Goal: Transaction & Acquisition: Obtain resource

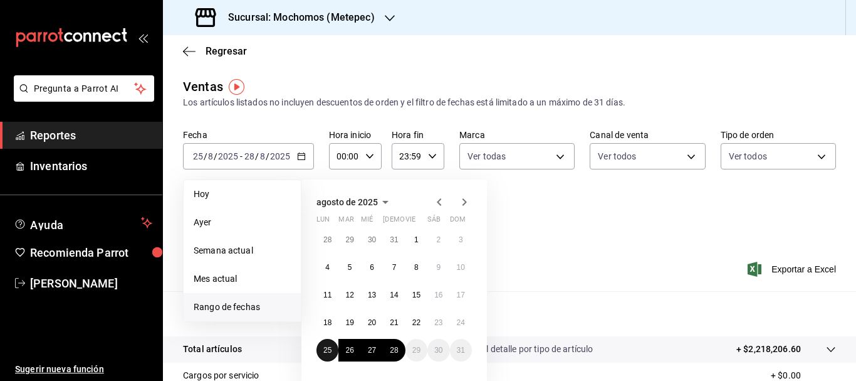
click at [324, 347] on abbr "25" at bounding box center [327, 349] width 8 height 9
click at [396, 354] on abbr "28" at bounding box center [394, 349] width 8 height 9
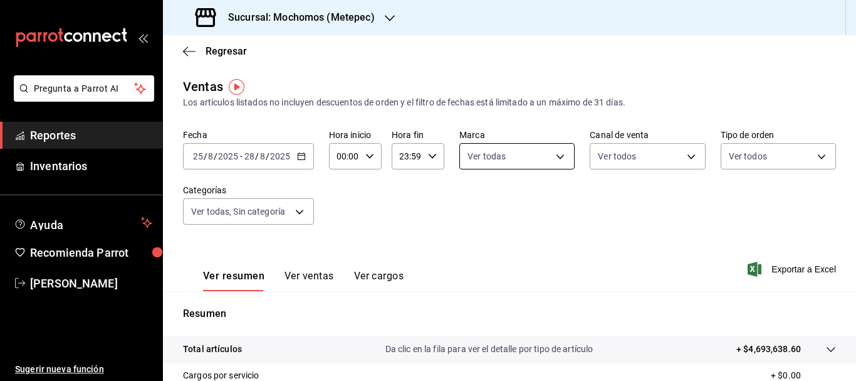
click at [541, 163] on body "Pregunta a Parrot AI Reportes Inventarios Ayuda Recomienda Parrot [PERSON_NAME]…" at bounding box center [428, 190] width 856 height 381
click at [635, 147] on div at bounding box center [428, 190] width 856 height 381
click at [635, 147] on body "Pregunta a Parrot AI Reportes Inventarios Ayuda Recomienda Parrot [PERSON_NAME]…" at bounding box center [428, 190] width 856 height 381
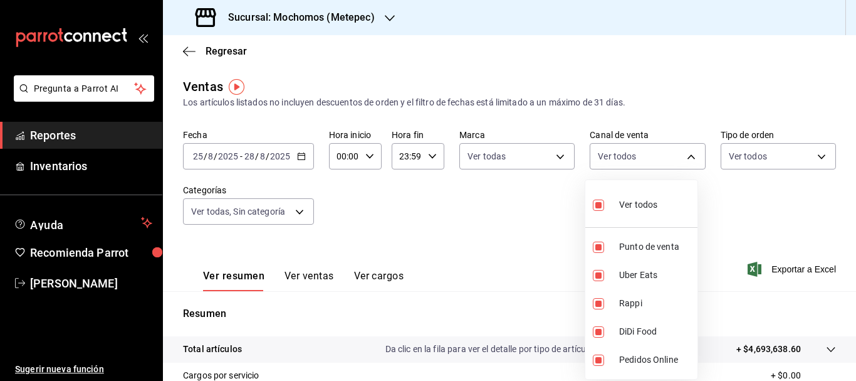
click at [730, 158] on div at bounding box center [428, 190] width 856 height 381
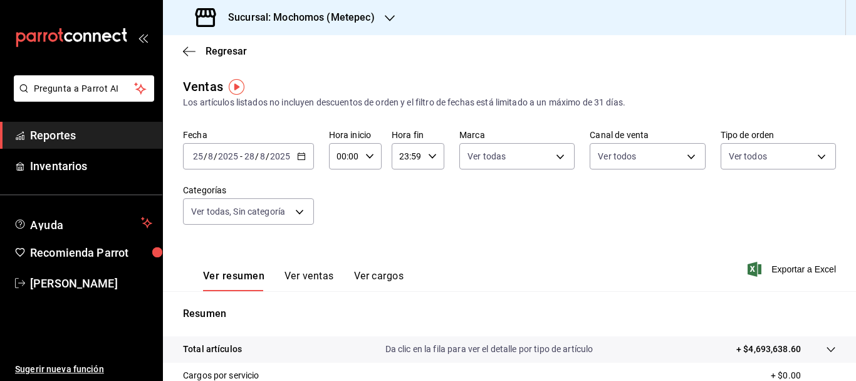
click at [730, 158] on body "Pregunta a Parrot AI Reportes Inventarios Ayuda Recomienda Parrot [PERSON_NAME]…" at bounding box center [428, 190] width 856 height 381
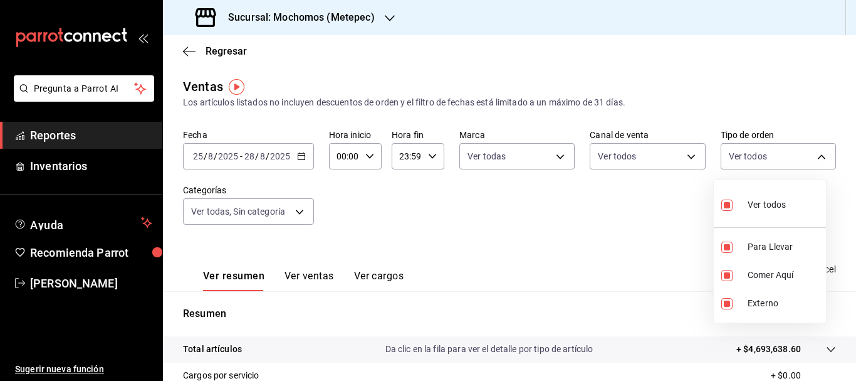
click at [256, 208] on div at bounding box center [428, 190] width 856 height 381
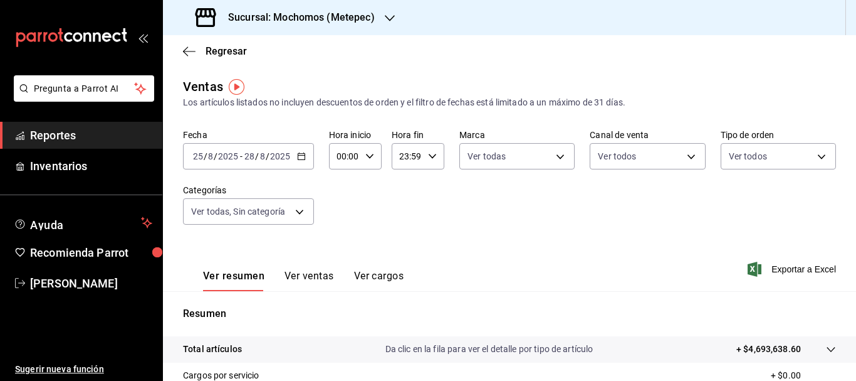
click at [256, 208] on body "Pregunta a Parrot AI Reportes Inventarios Ayuda Recomienda Parrot [PERSON_NAME]…" at bounding box center [428, 190] width 856 height 381
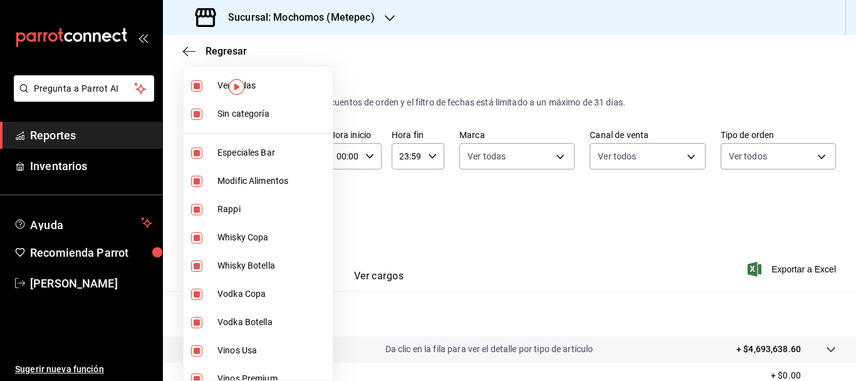
click at [808, 272] on div at bounding box center [428, 190] width 856 height 381
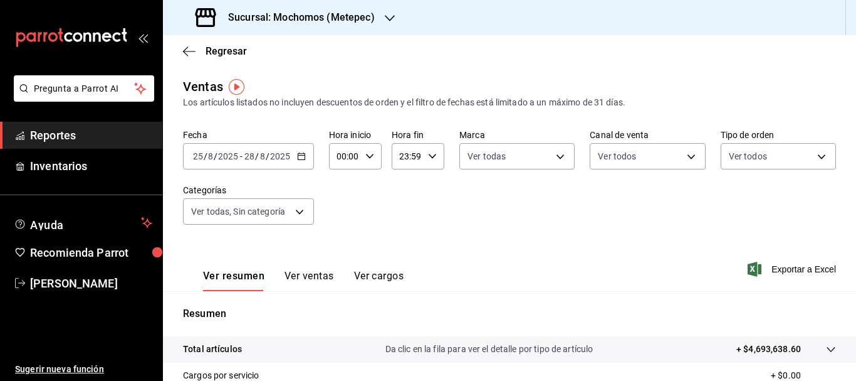
click at [808, 272] on span "Exportar a Excel" at bounding box center [793, 268] width 86 height 15
click at [801, 271] on span "Exportar a Excel" at bounding box center [793, 268] width 86 height 15
click at [811, 271] on span "Exportar a Excel" at bounding box center [793, 268] width 86 height 15
click at [193, 158] on input "25" at bounding box center [197, 156] width 11 height 10
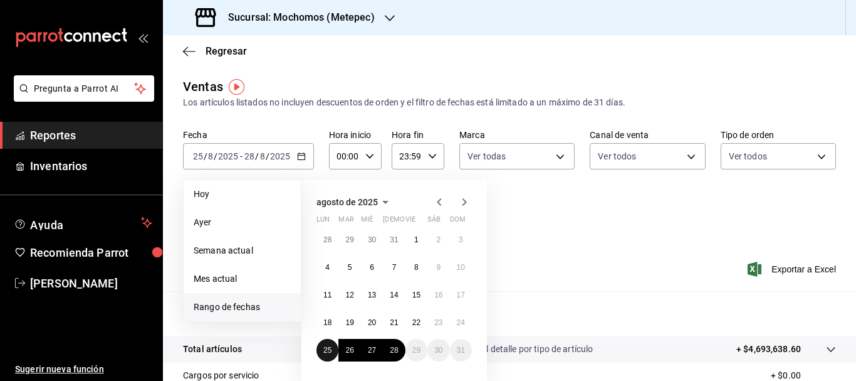
click at [323, 349] on button "25" at bounding box center [328, 350] width 22 height 23
click at [397, 354] on button "28" at bounding box center [394, 350] width 22 height 23
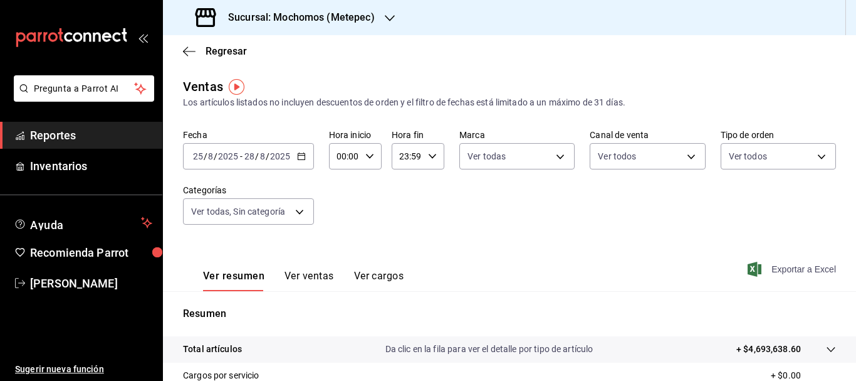
click at [811, 268] on span "Exportar a Excel" at bounding box center [793, 268] width 86 height 15
